Goal: Communication & Community: Answer question/provide support

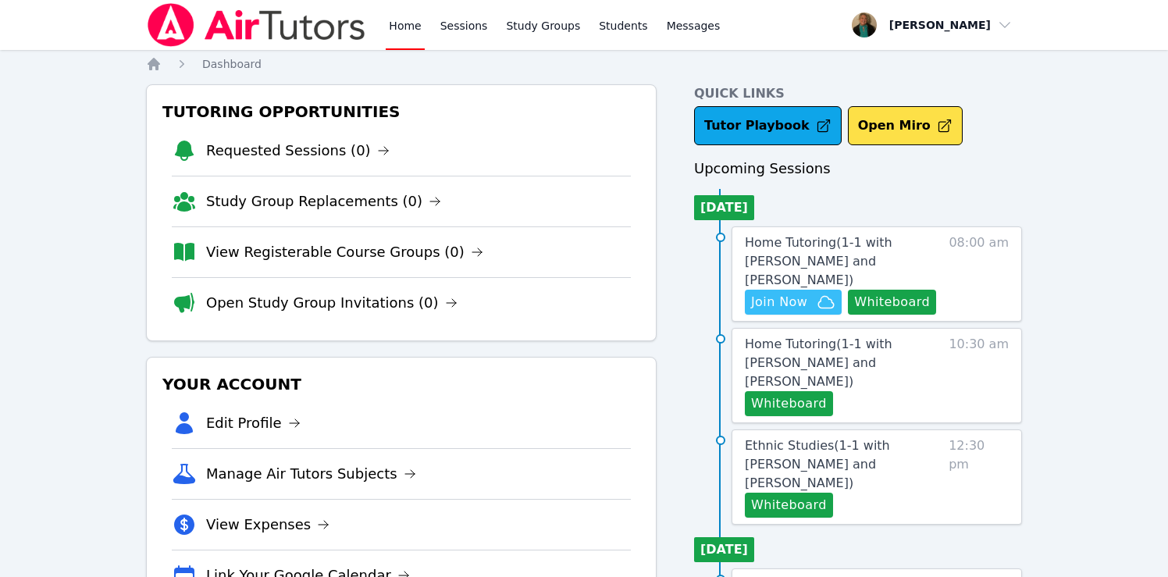
click at [775, 293] on span "Join Now" at bounding box center [779, 302] width 56 height 19
click at [685, 35] on link "Messages" at bounding box center [694, 25] width 60 height 50
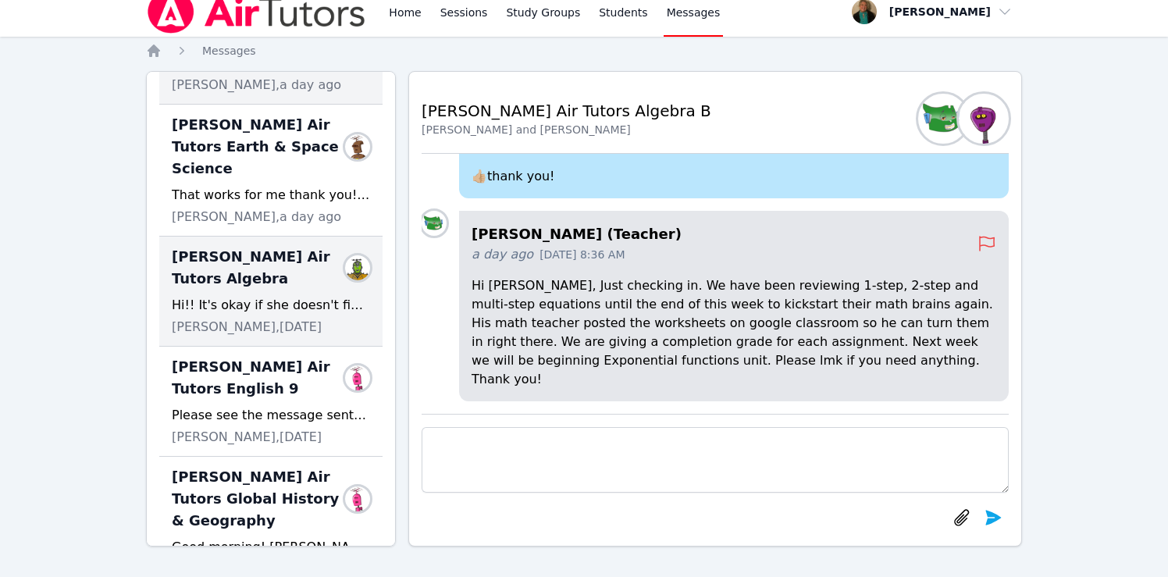
click at [226, 263] on span "Lacey Brunelle Air Tutors Algebra" at bounding box center [262, 268] width 180 height 44
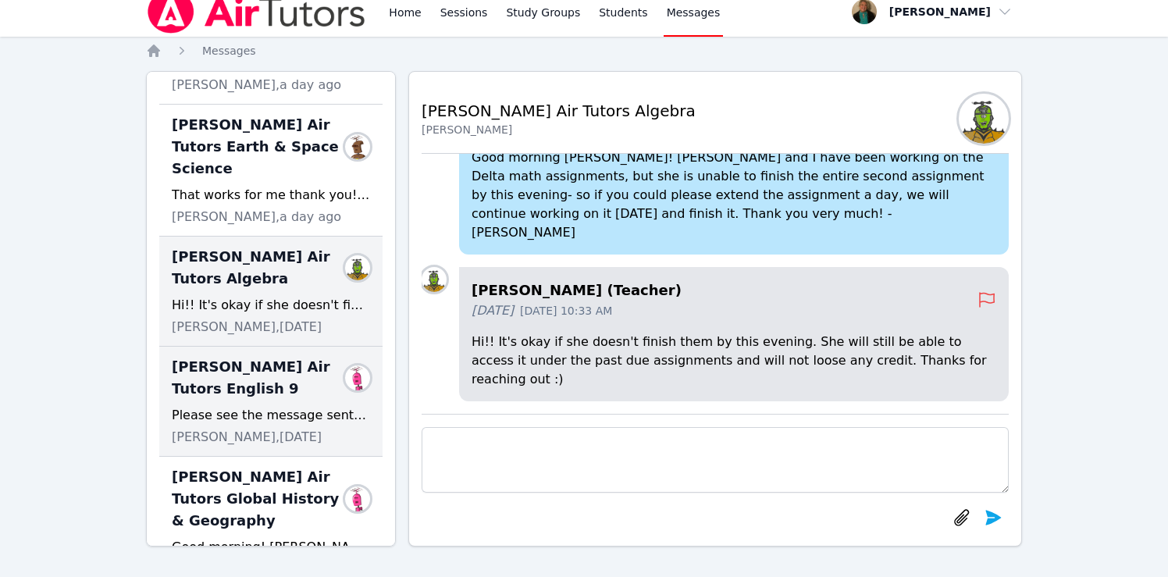
click at [204, 376] on span "Lacey Brunelle Air Tutors English 9" at bounding box center [262, 378] width 180 height 44
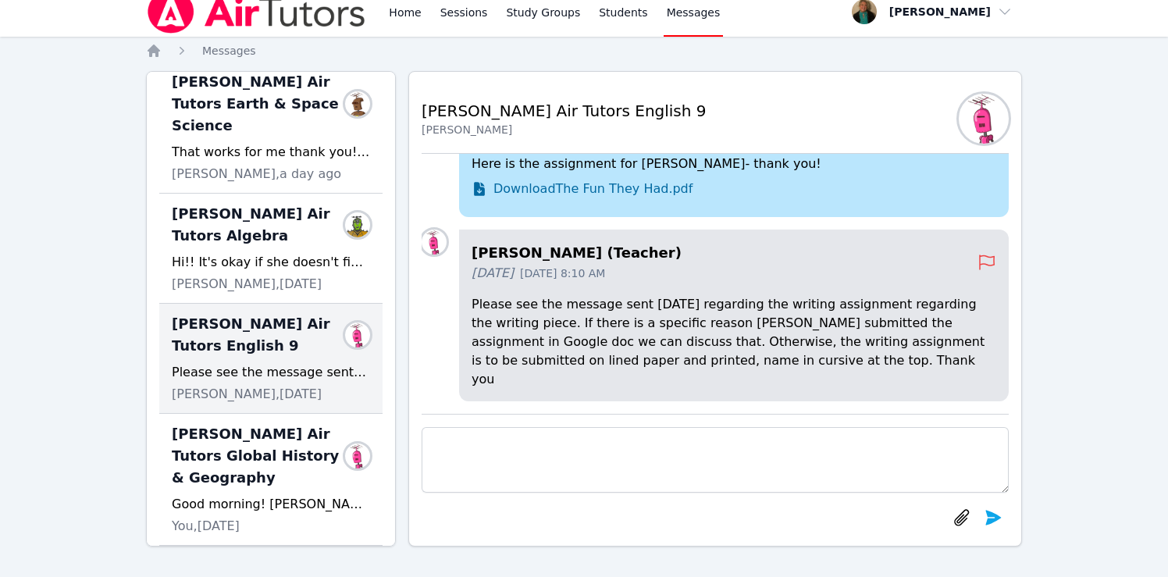
scroll to position [250, 0]
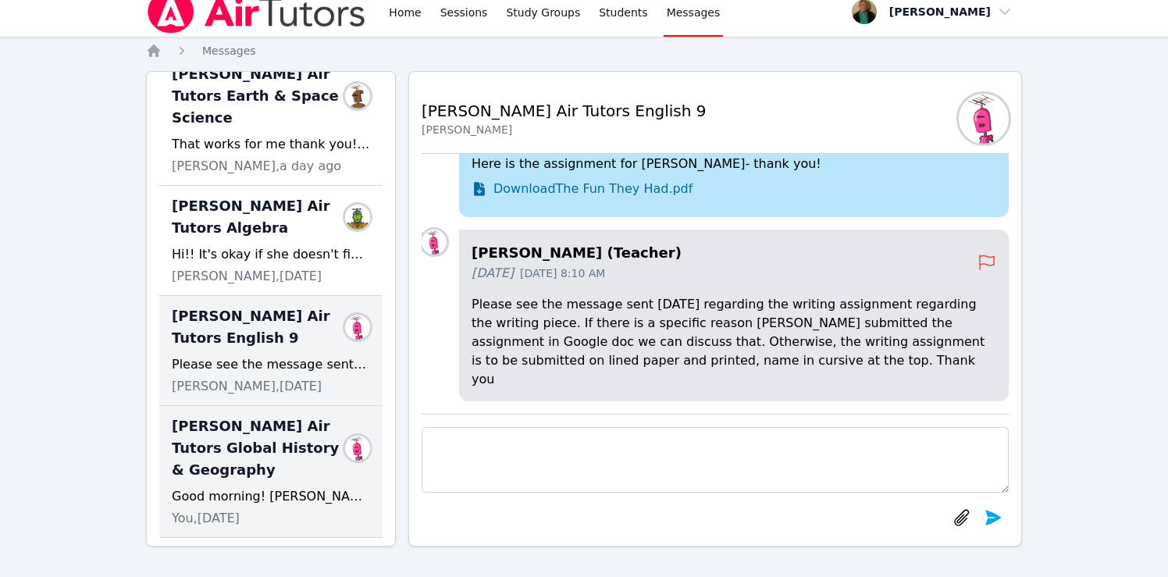
click at [297, 434] on span "Lacey Brunelle Air Tutors Global History & Geography" at bounding box center [262, 448] width 180 height 66
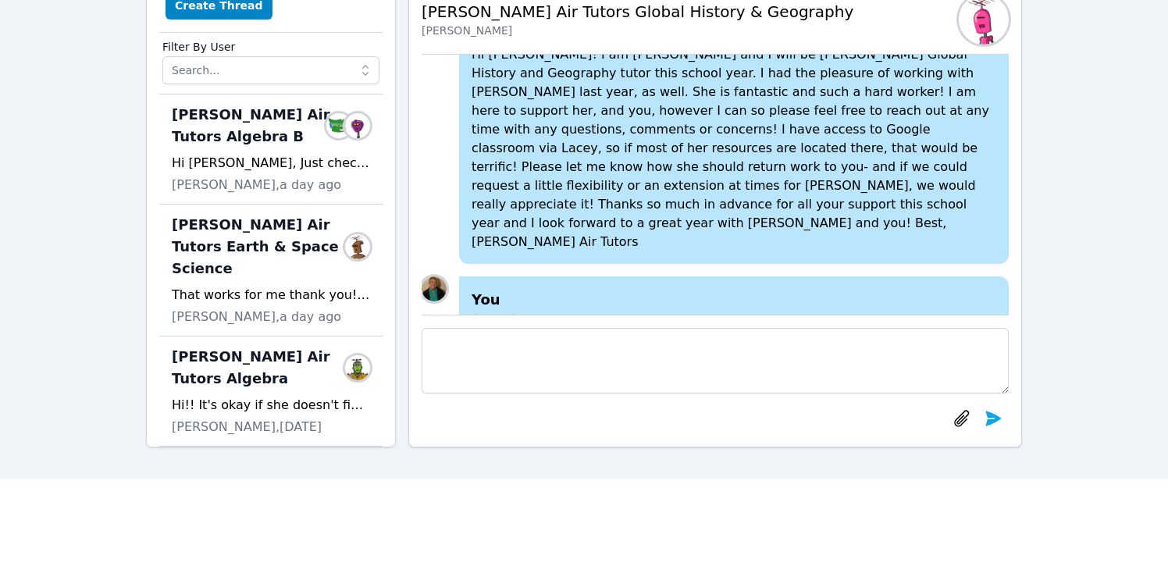
scroll to position [0, 0]
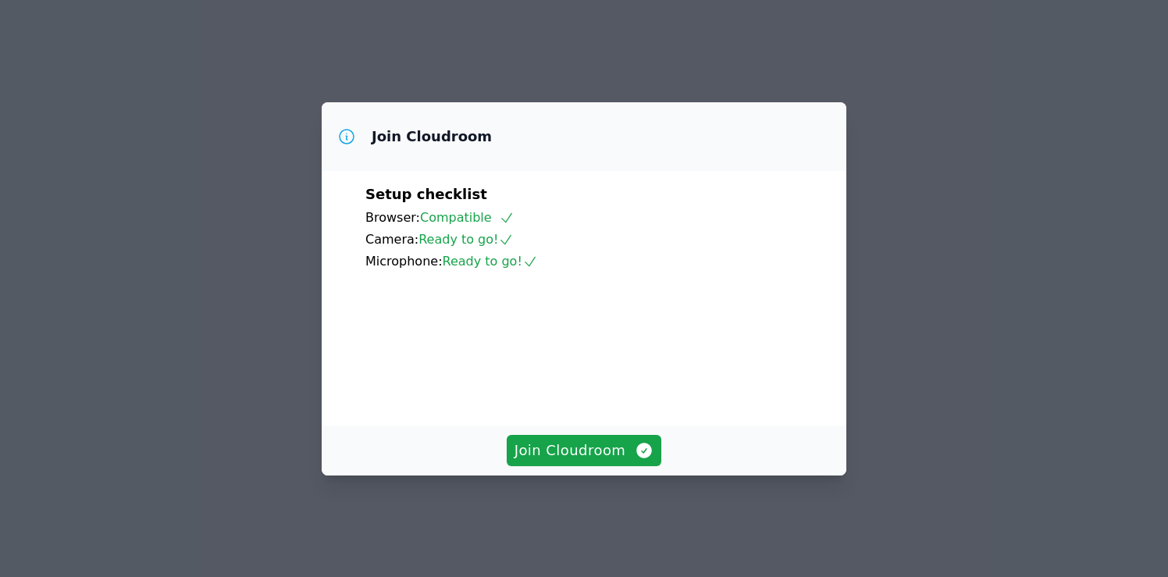
click at [592, 448] on div "Join Cloudroom" at bounding box center [584, 451] width 525 height 50
click at [585, 461] on span "Join Cloudroom" at bounding box center [585, 451] width 140 height 22
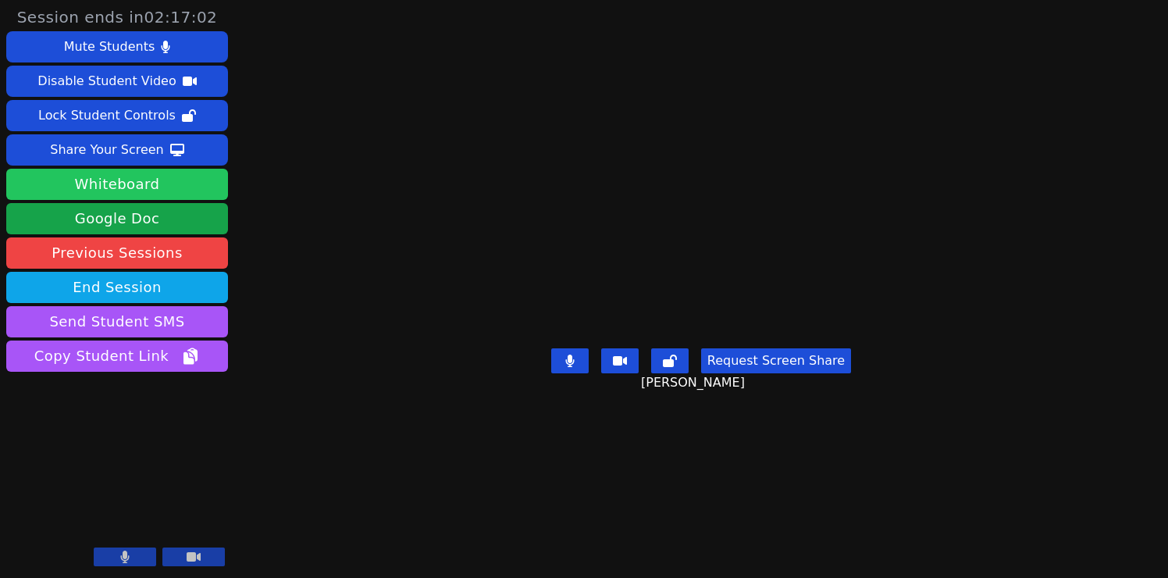
click at [172, 184] on button "Whiteboard" at bounding box center [117, 184] width 222 height 31
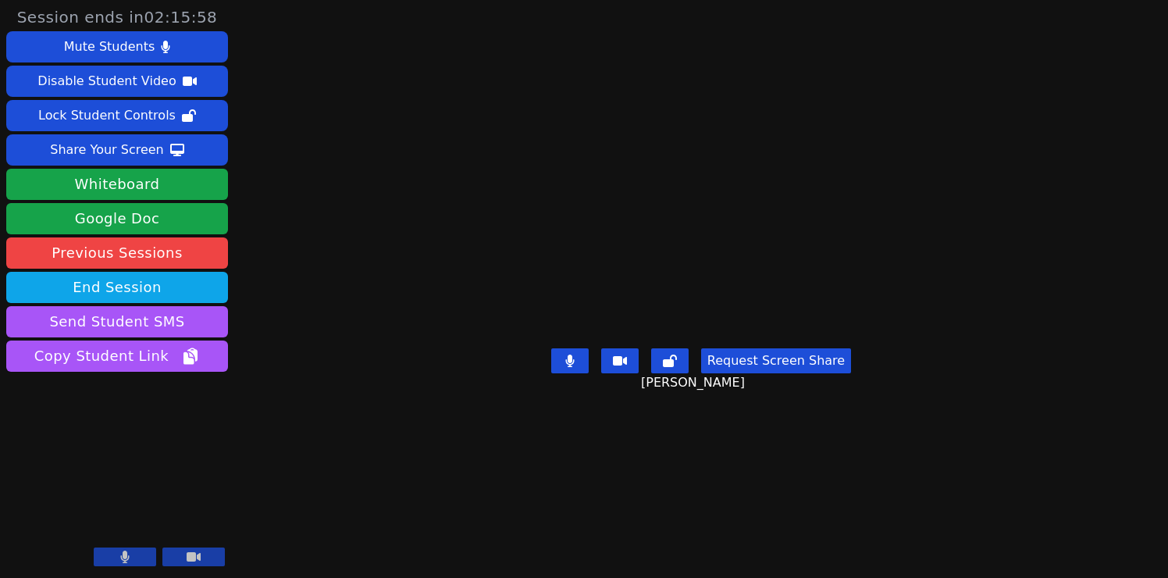
click at [763, 373] on button "Request Screen Share" at bounding box center [776, 360] width 150 height 25
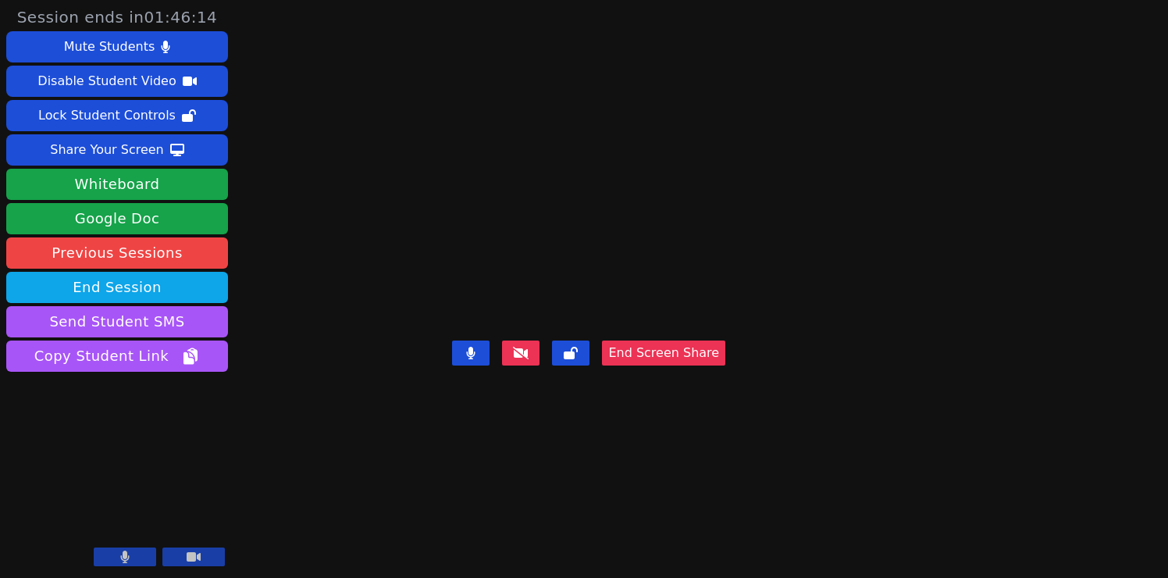
click at [122, 557] on icon at bounding box center [124, 556] width 9 height 12
click at [126, 557] on icon at bounding box center [125, 556] width 16 height 12
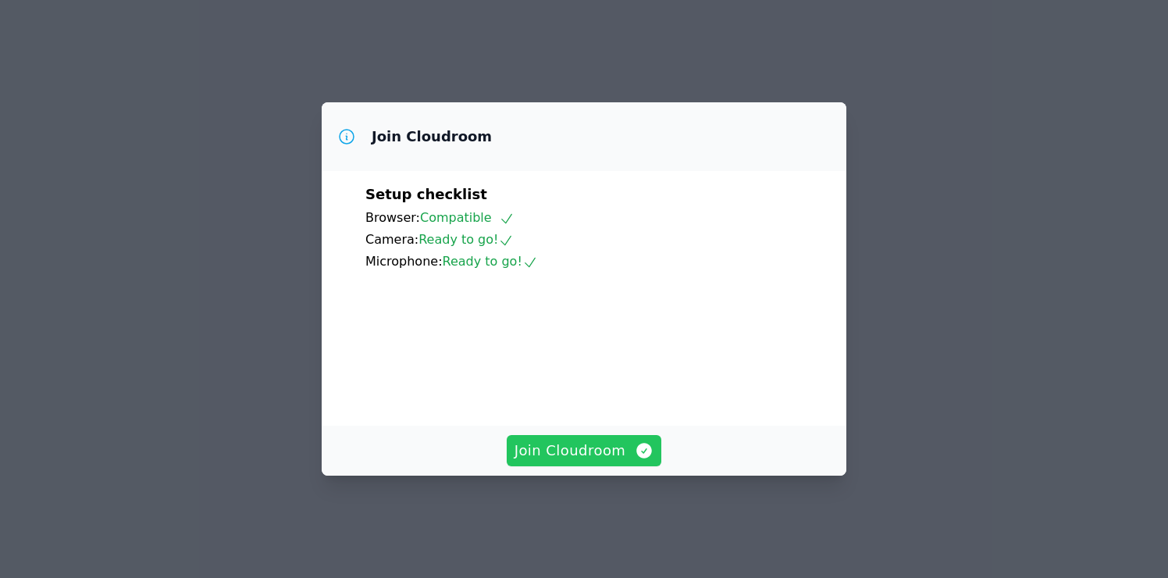
click at [589, 461] on span "Join Cloudroom" at bounding box center [585, 451] width 140 height 22
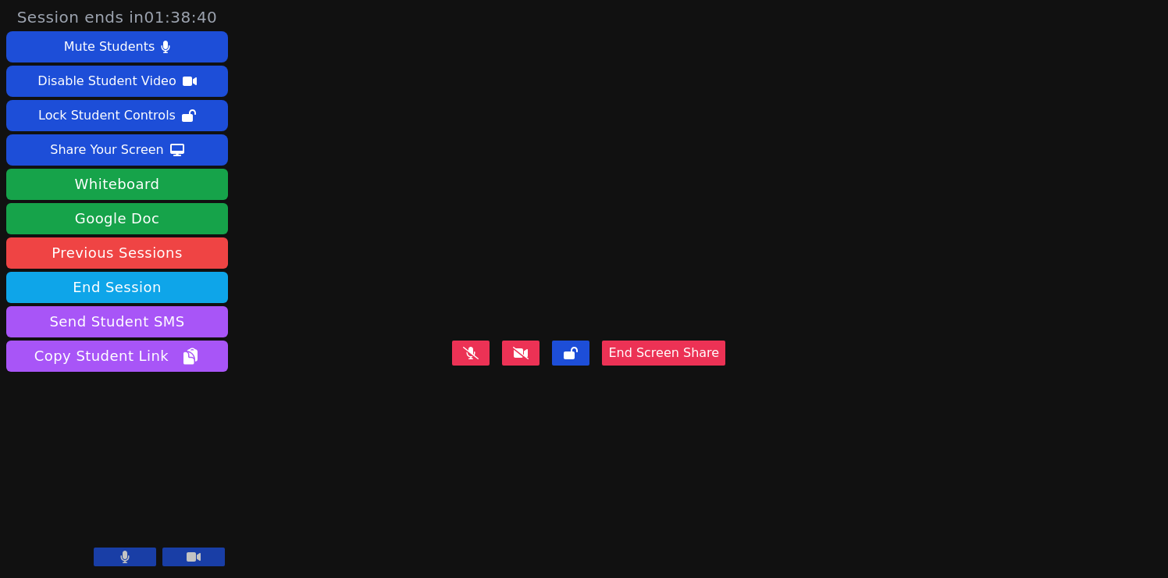
click at [529, 359] on icon at bounding box center [521, 353] width 16 height 12
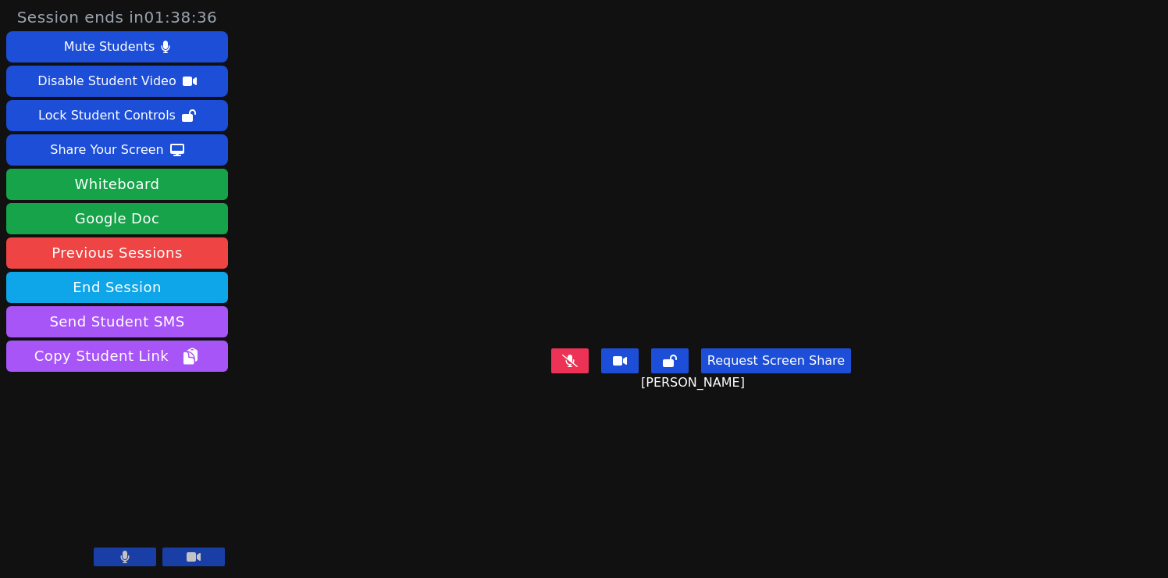
click at [578, 367] on icon at bounding box center [570, 360] width 16 height 12
click at [777, 373] on button "Request Screen Share" at bounding box center [776, 360] width 150 height 25
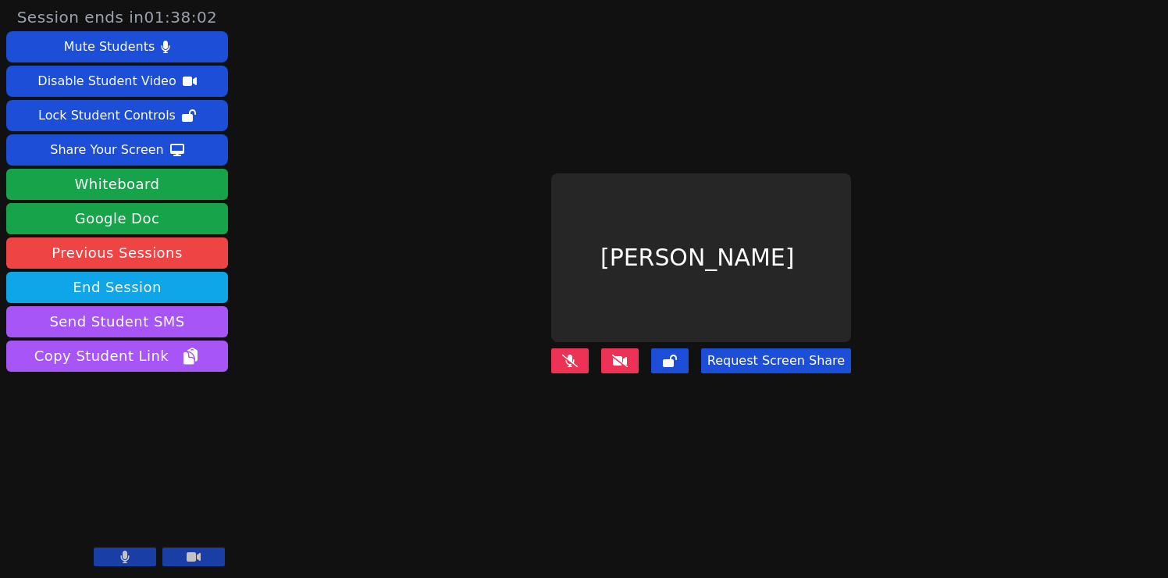
click at [767, 361] on button "Request Screen Share" at bounding box center [776, 360] width 150 height 25
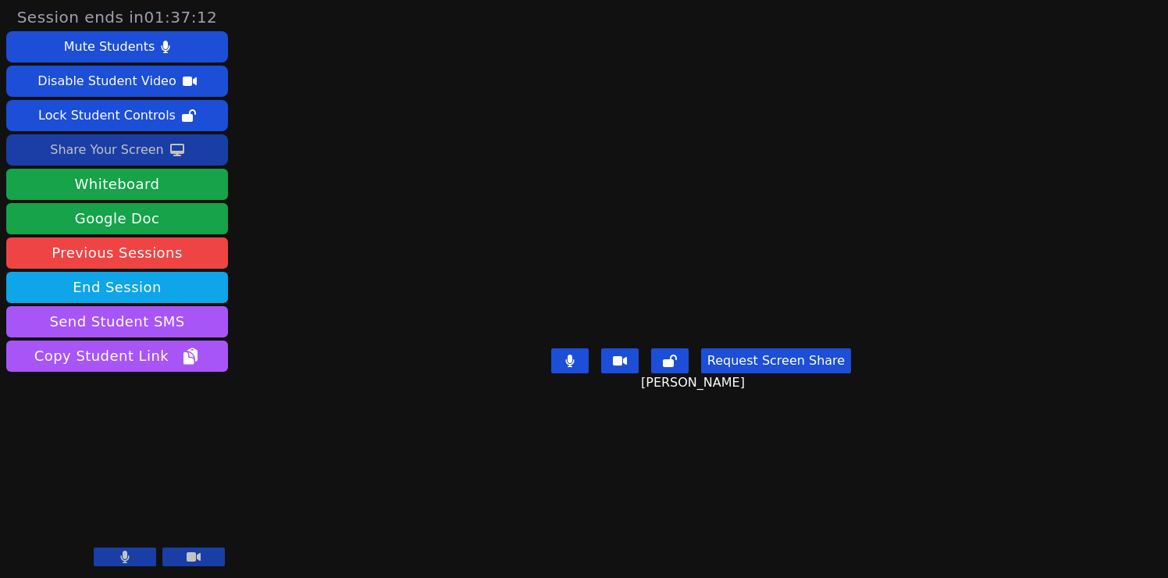
click at [138, 148] on div "Share Your Screen" at bounding box center [107, 149] width 114 height 25
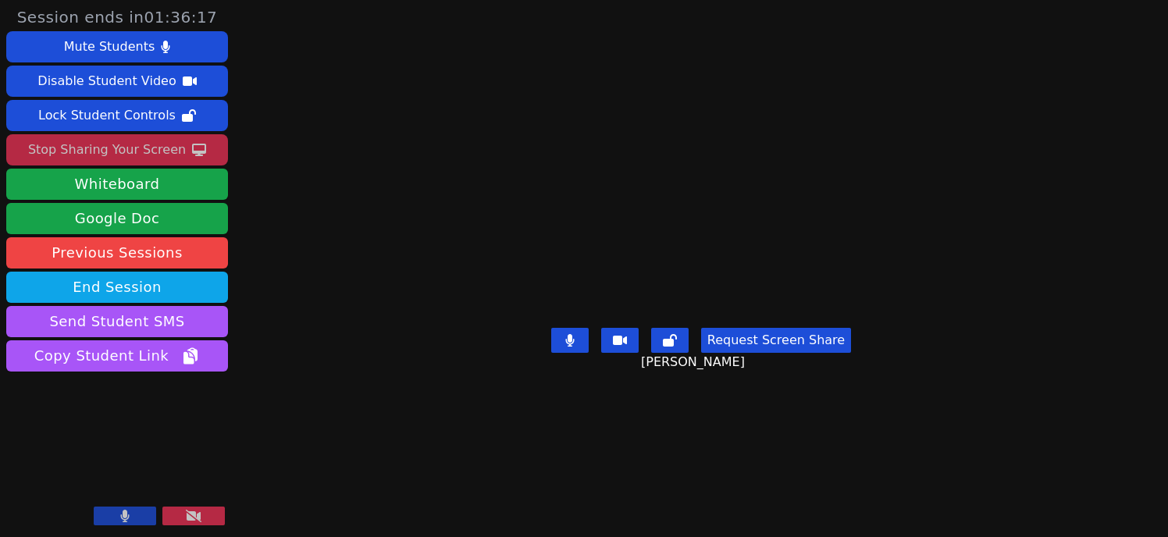
click at [158, 147] on div "Stop Sharing Your Screen" at bounding box center [107, 149] width 158 height 25
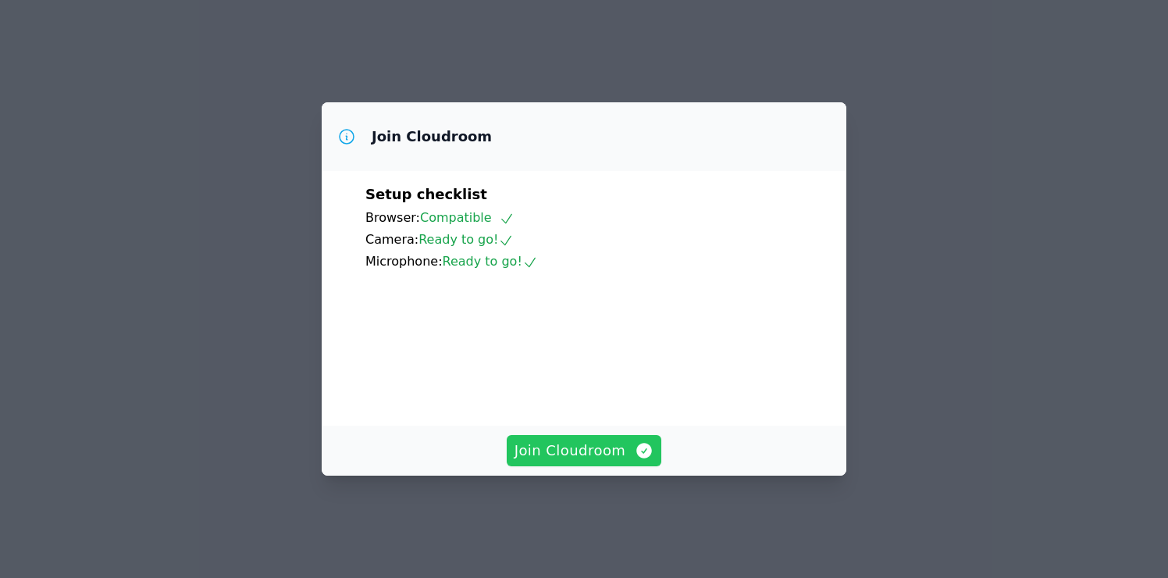
click at [575, 461] on span "Join Cloudroom" at bounding box center [585, 451] width 140 height 22
click at [587, 461] on span "Join Cloudroom" at bounding box center [585, 451] width 140 height 22
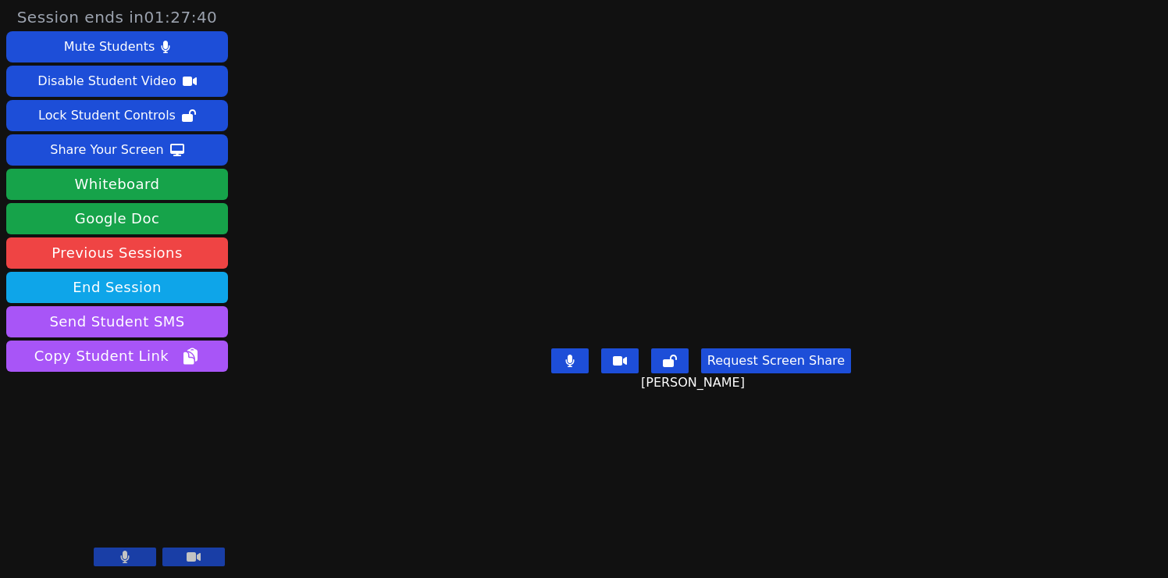
click at [746, 373] on button "Request Screen Share" at bounding box center [776, 360] width 150 height 25
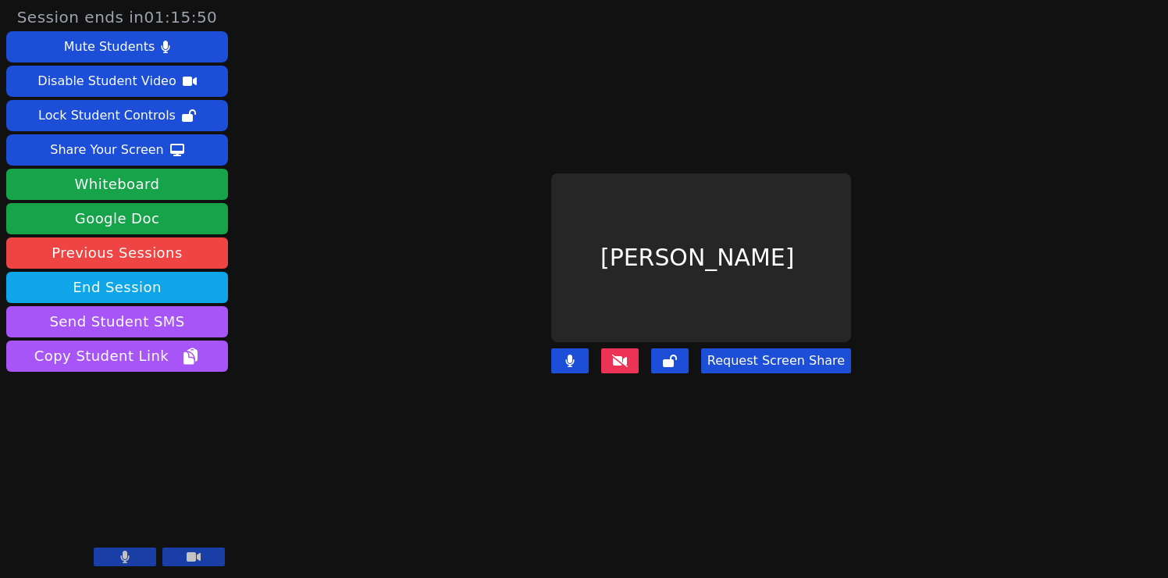
click at [621, 356] on icon at bounding box center [620, 360] width 16 height 12
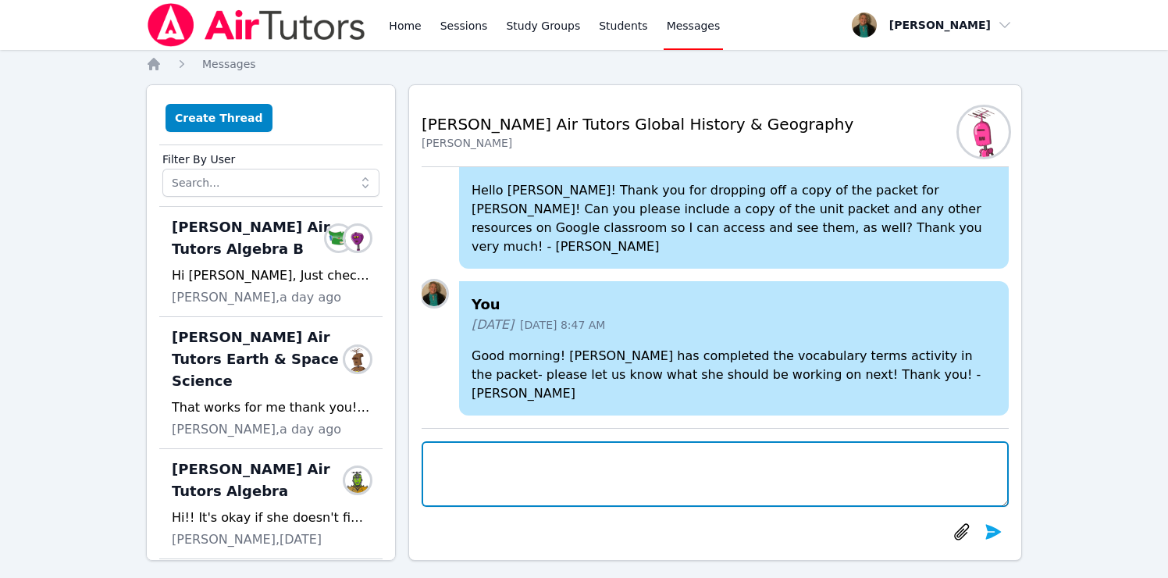
click at [536, 467] on textarea at bounding box center [715, 474] width 587 height 66
type textarea "M"
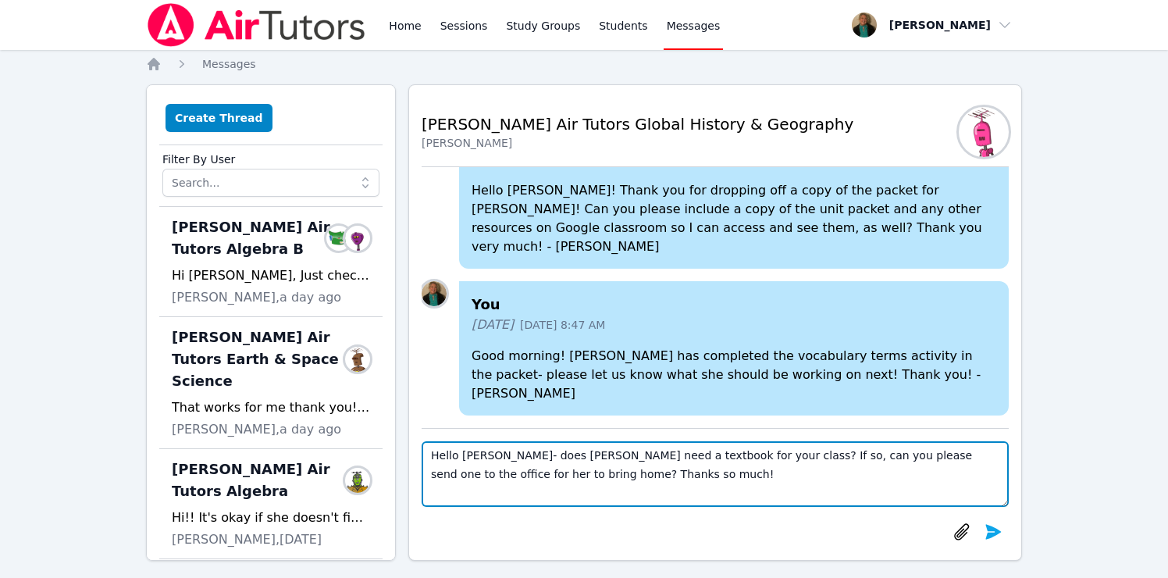
click at [950, 455] on textarea "Hello Mr. Stark- does Lacey need a textbook for your class? If so, can you plea…" at bounding box center [715, 474] width 587 height 66
click at [602, 479] on textarea "Hello Mr. Stark- does Lacey need a textbook for your class? If so, can you plea…" at bounding box center [715, 474] width 587 height 66
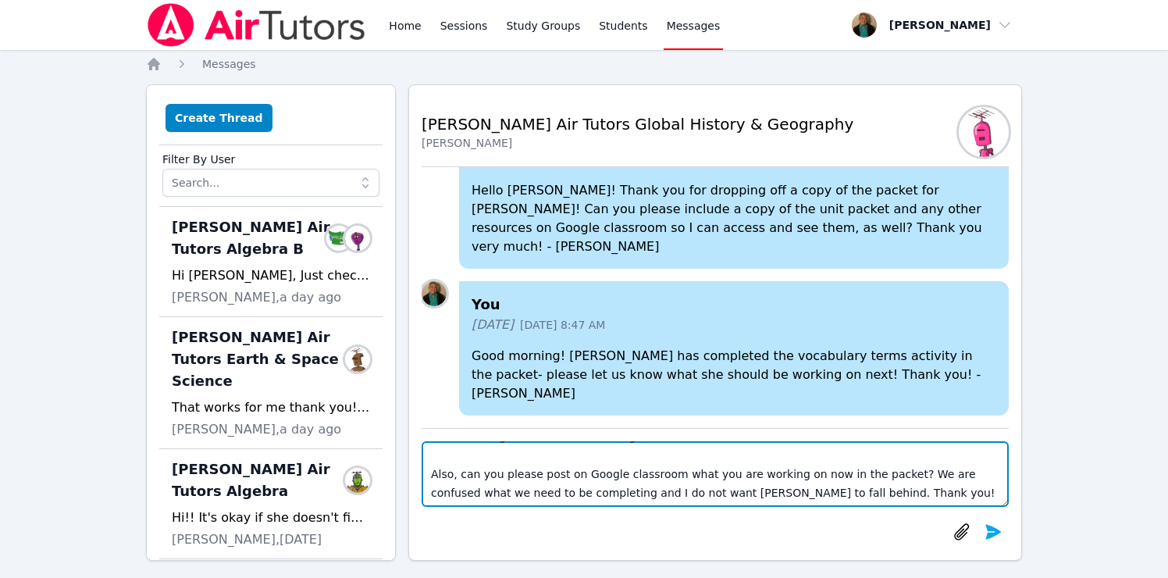
scroll to position [67, 0]
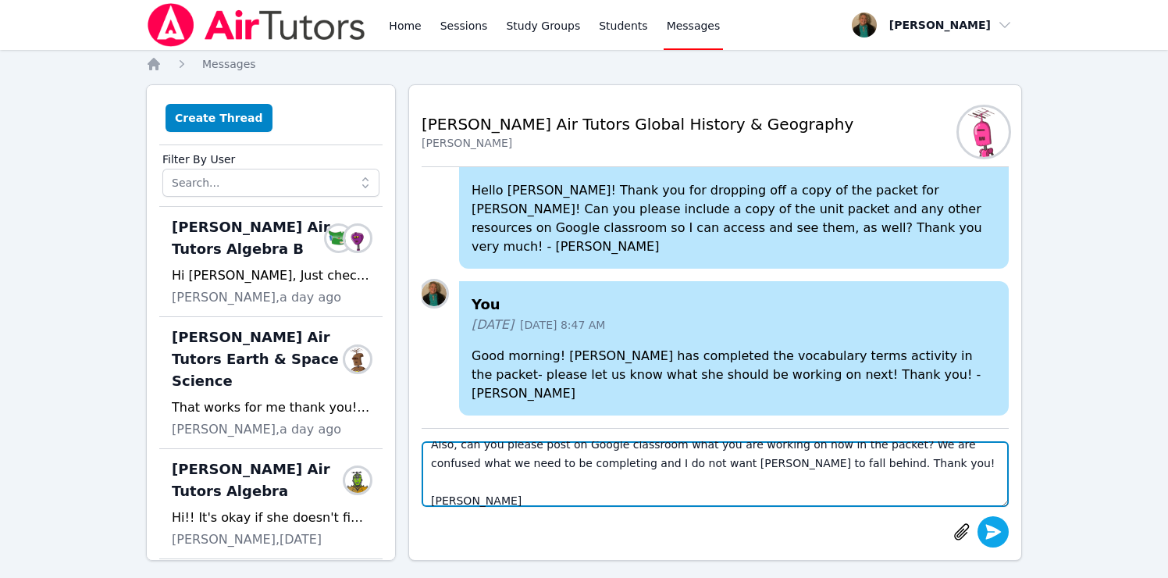
type textarea "Hello [PERSON_NAME]- does [PERSON_NAME] need a textbook for your class? If so, …"
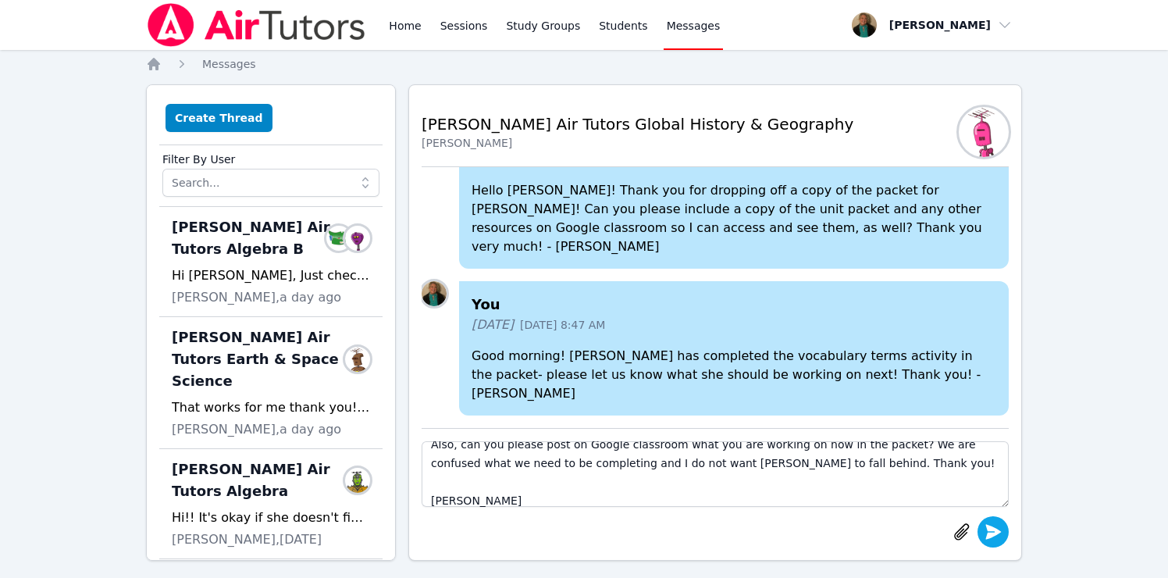
click at [998, 536] on icon "submit" at bounding box center [993, 531] width 19 height 19
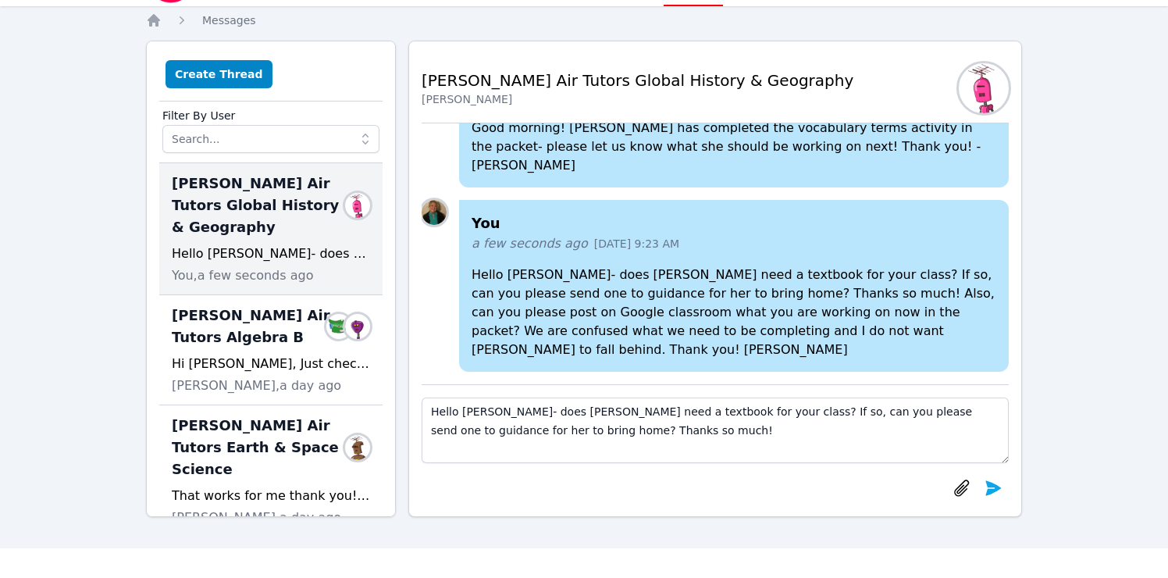
scroll to position [0, 0]
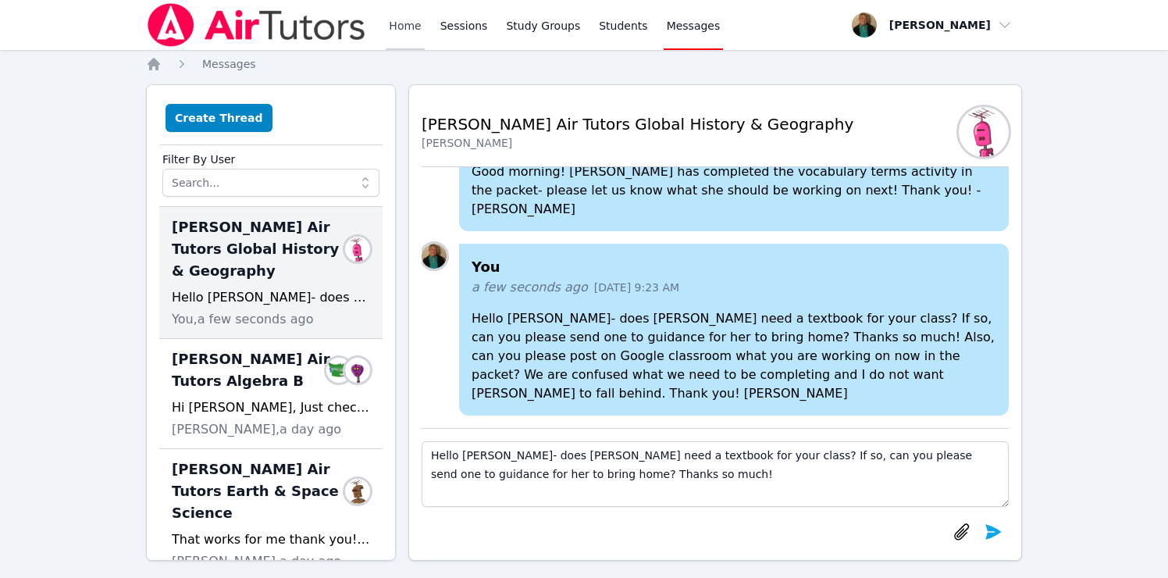
click at [408, 27] on link "Home" at bounding box center [405, 25] width 38 height 50
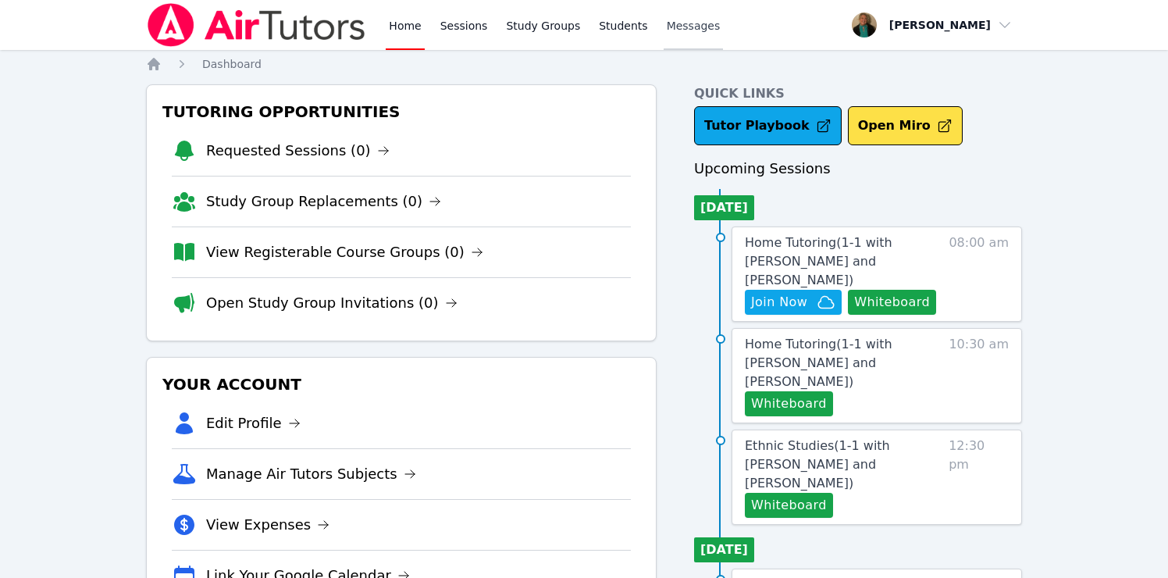
click at [695, 23] on span "Messages" at bounding box center [694, 26] width 54 height 16
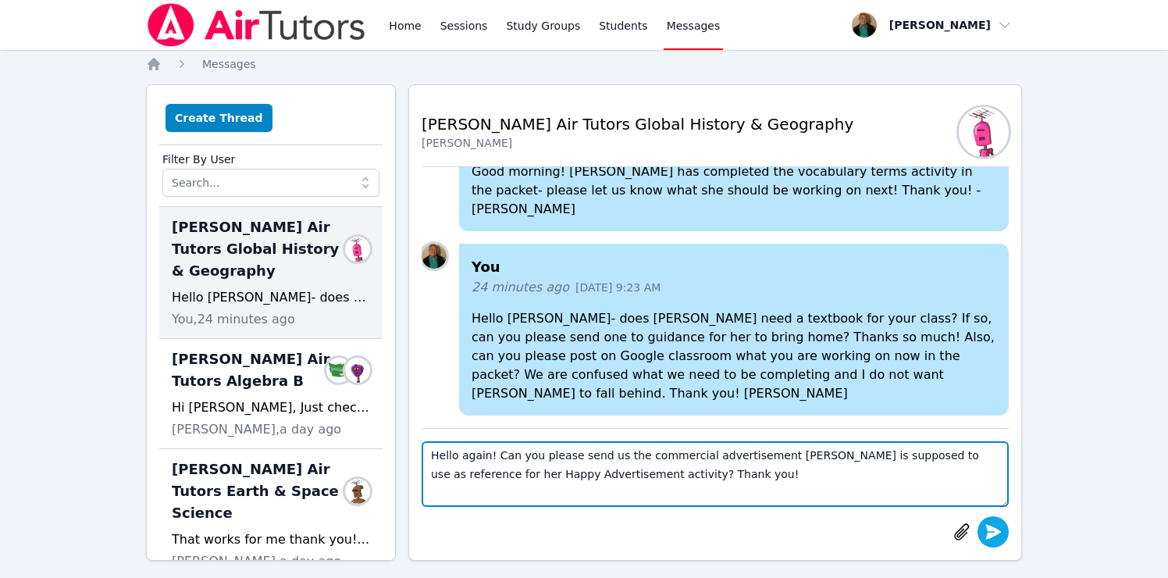
type textarea "Hello again! Can you please send us the commercial advertisement [PERSON_NAME] …"
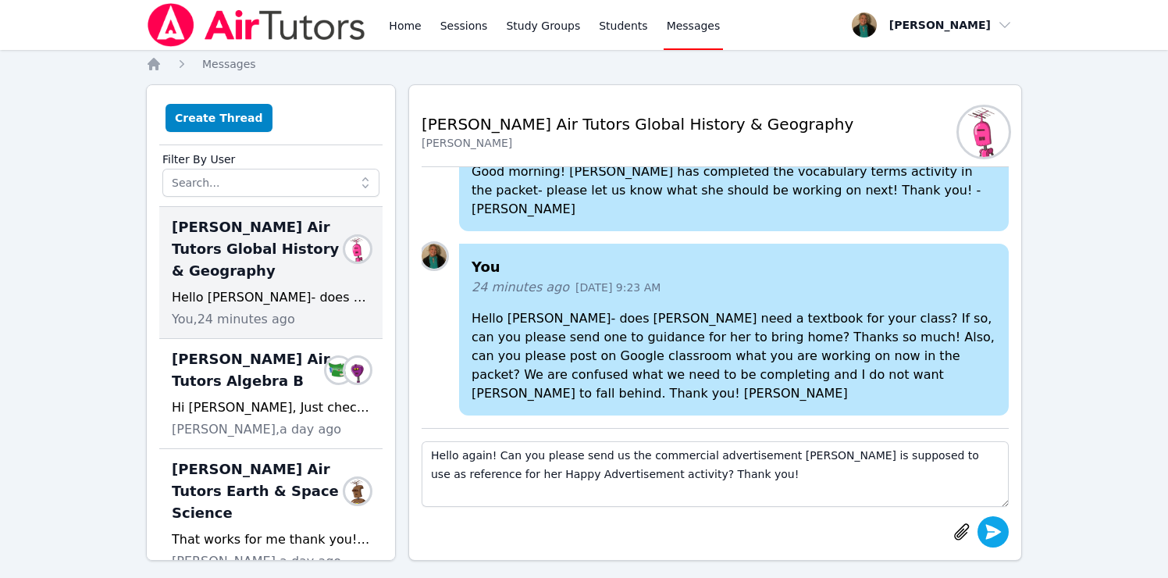
click at [997, 532] on icon "submit" at bounding box center [994, 531] width 16 height 15
